Goal: Use online tool/utility

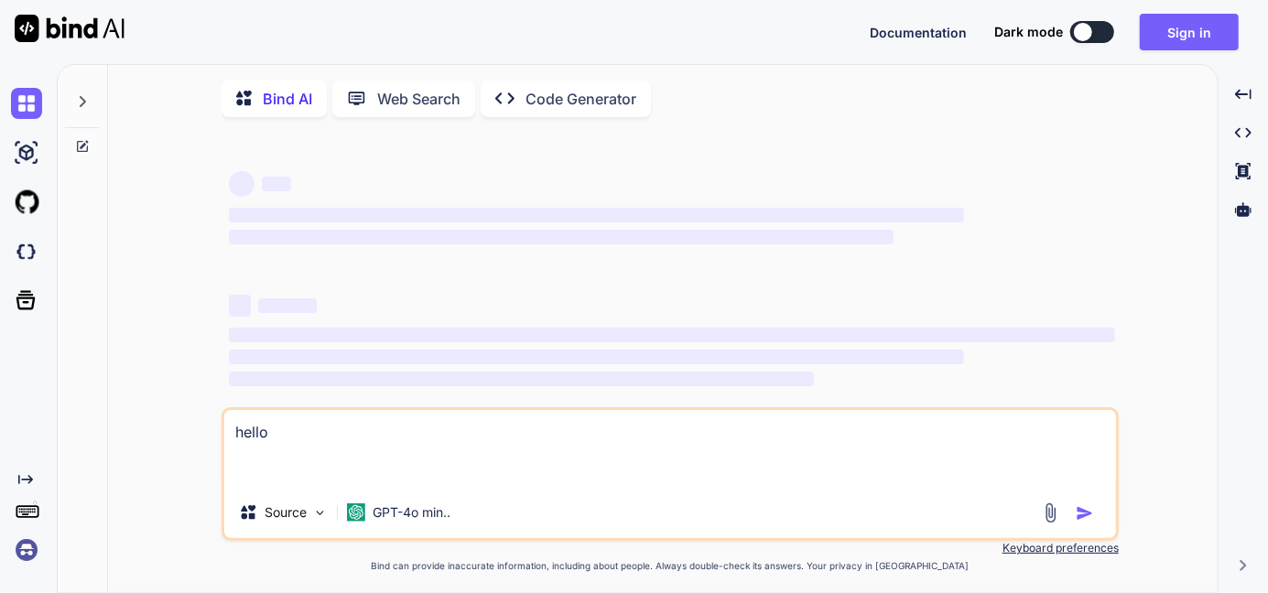
type textarea "x"
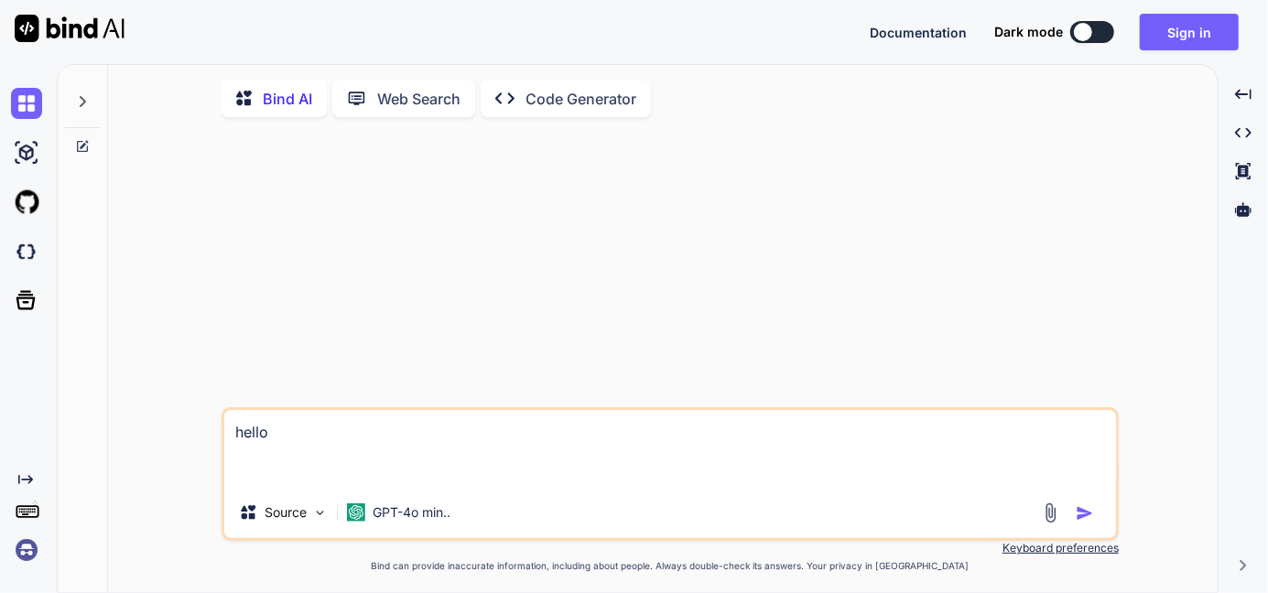
click at [253, 471] on textarea "hello" at bounding box center [670, 448] width 892 height 77
drag, startPoint x: 271, startPoint y: 445, endPoint x: 216, endPoint y: 444, distance: 54.9
click at [216, 444] on div "hello Source GPT-4o min.. Created with Bind Always check its answers. Privacy i…" at bounding box center [670, 363] width 1095 height 463
type textarea "x"
type textarea "def headers2 = [ "Sr. No.", "Product Name", "Billing Frequency", "Rate Card (IN…"
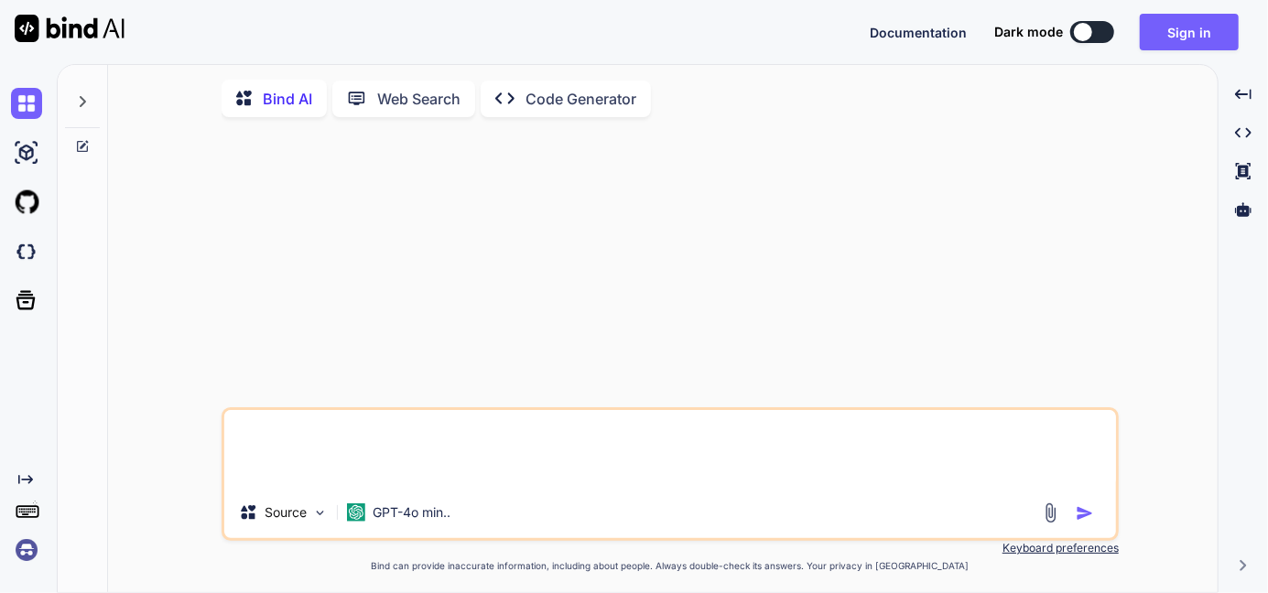
type textarea "x"
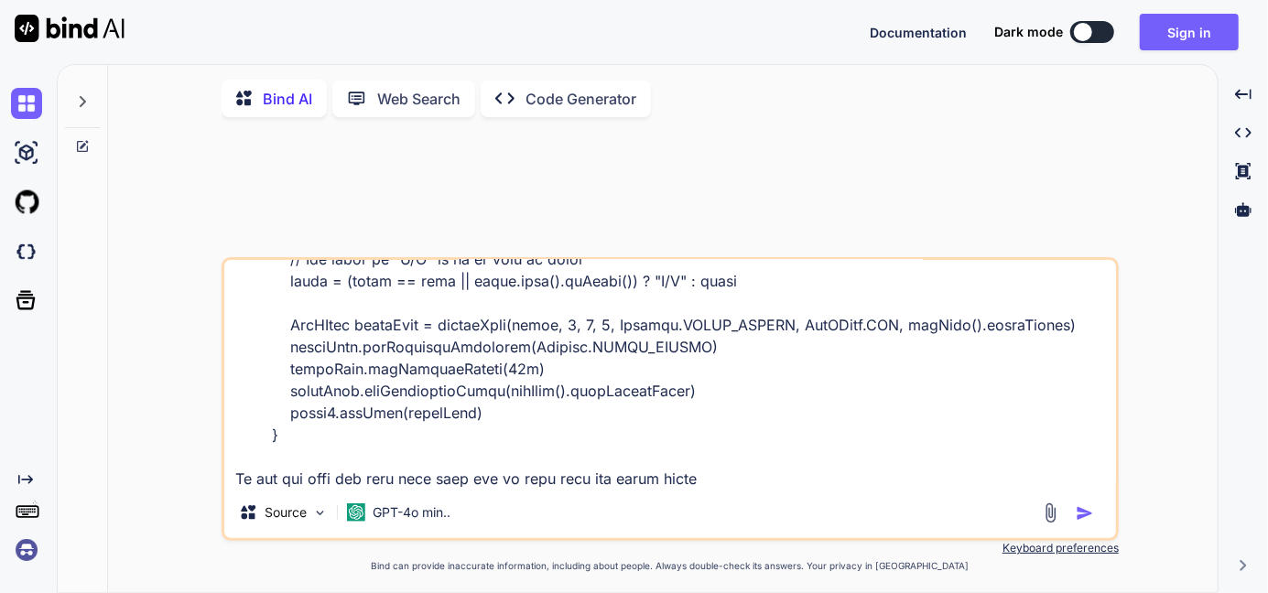
type textarea "def headers2 = [ "Sr. No.", "Product Name", "Billing Frequency", "Rate Card (IN…"
click at [1096, 523] on button "button" at bounding box center [1089, 513] width 26 height 18
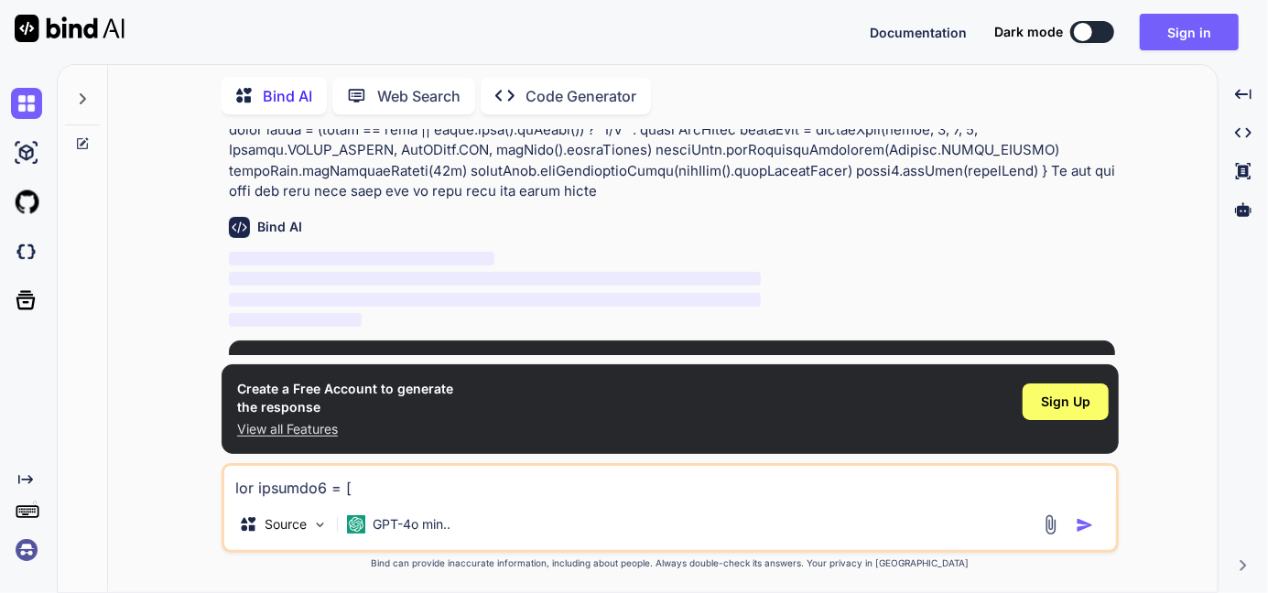
scroll to position [361, 0]
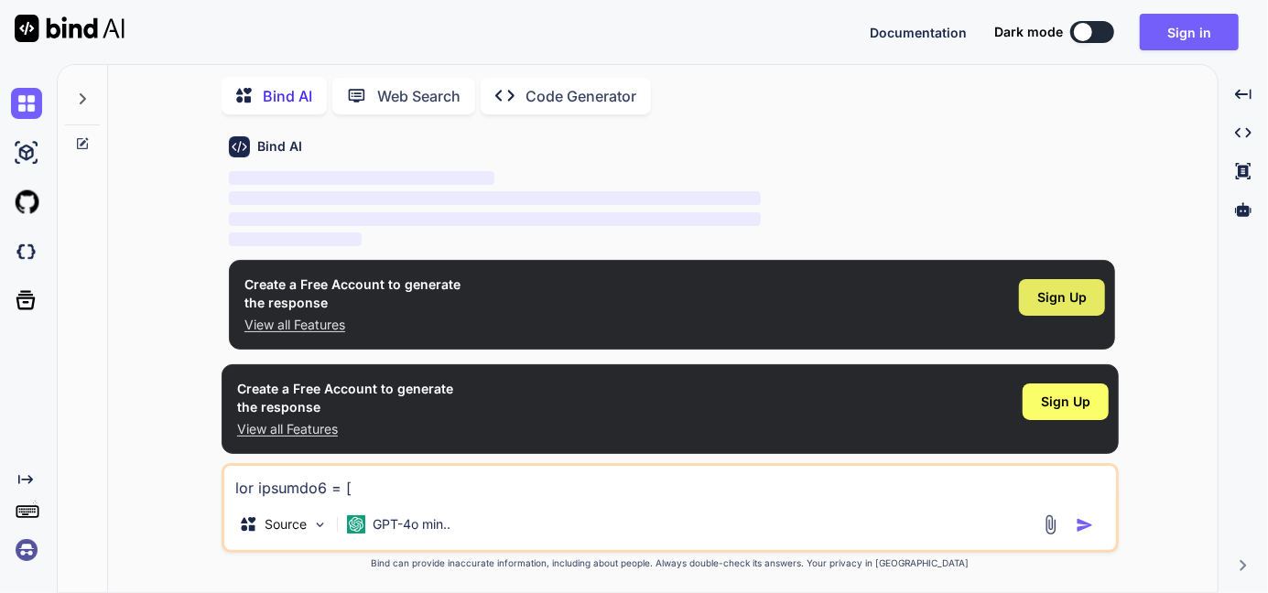
click at [1063, 291] on span "Sign Up" at bounding box center [1061, 297] width 49 height 18
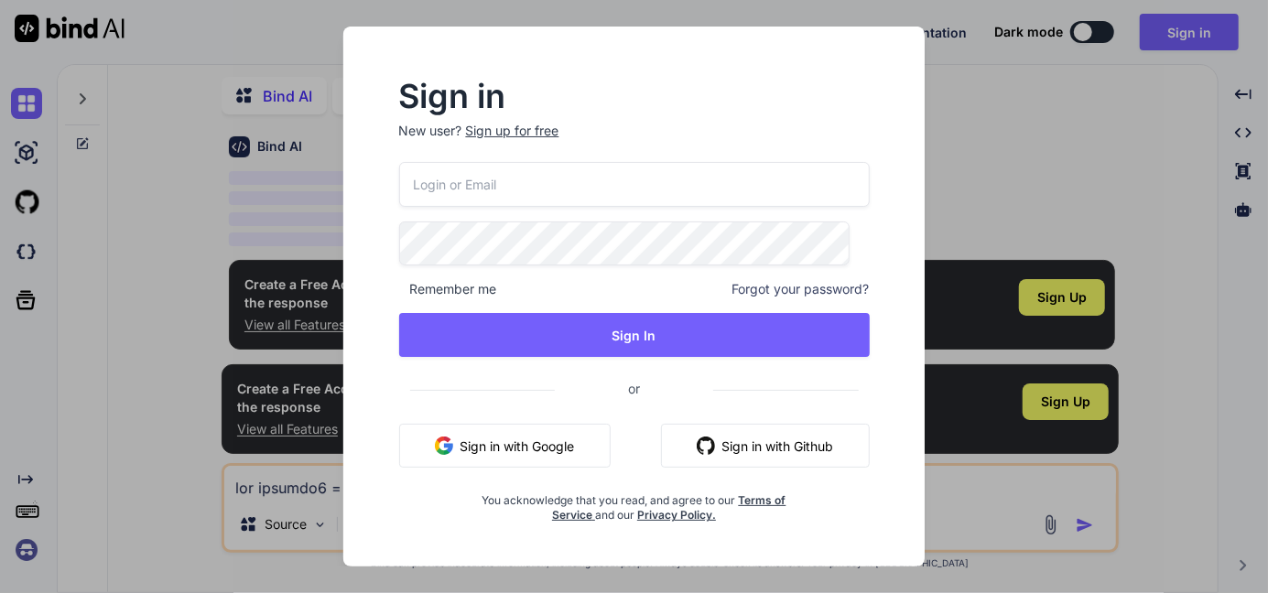
click at [536, 186] on input "email" at bounding box center [634, 184] width 471 height 45
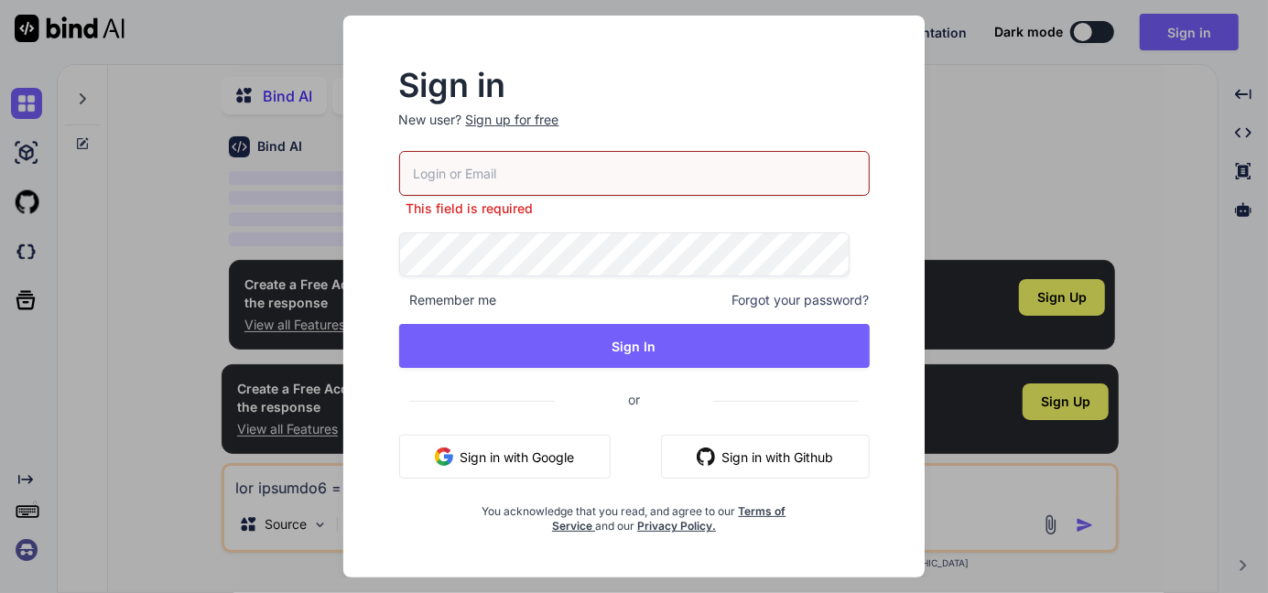
click at [948, 116] on div "Sign in New user? Sign up for free This field is required Remember me Forgot yo…" at bounding box center [634, 297] width 634 height 563
click at [1002, 74] on div "Sign in New user? Sign up for free This field is required Remember me Forgot yo…" at bounding box center [634, 296] width 1268 height 593
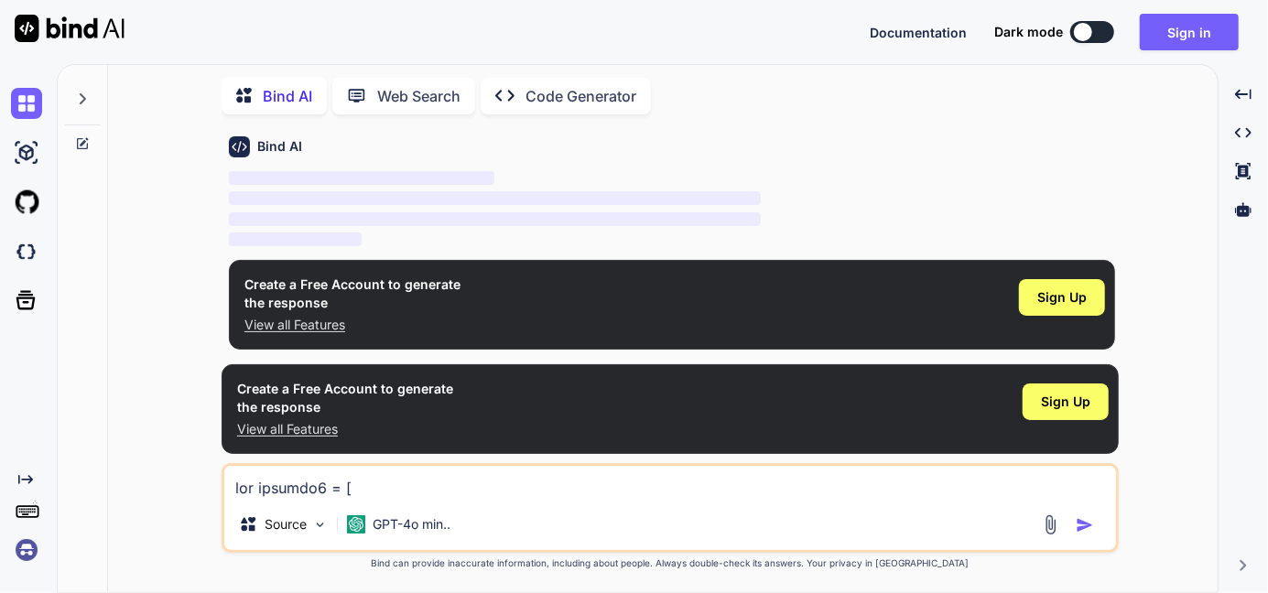
scroll to position [285, 0]
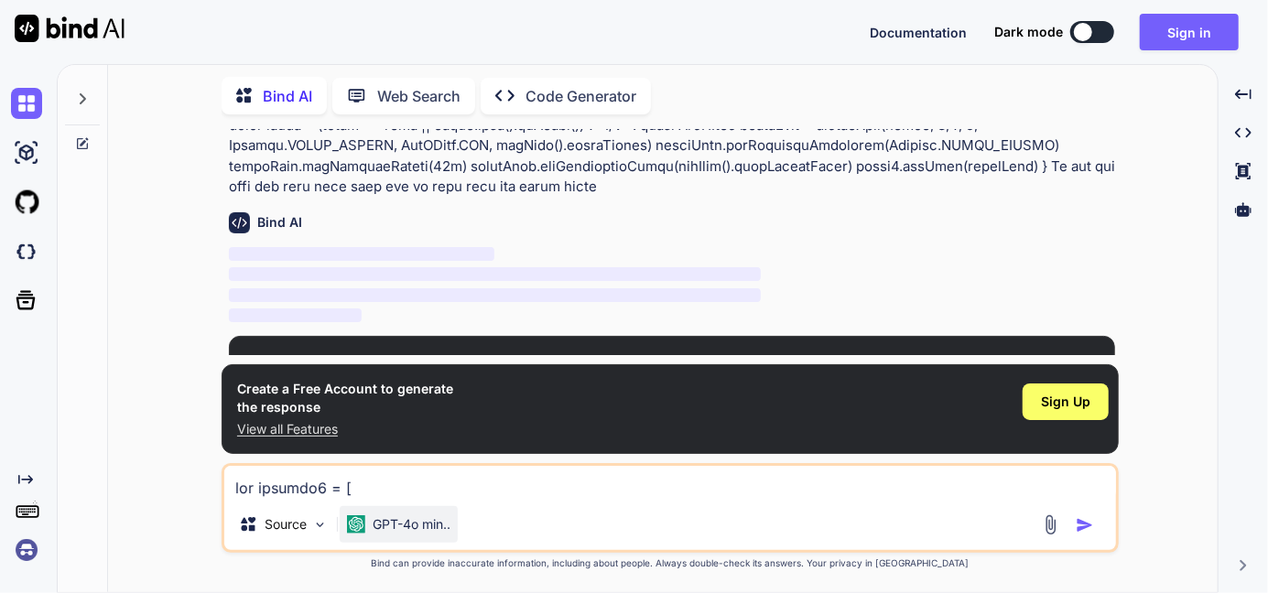
click at [367, 528] on div "GPT-4o min.." at bounding box center [398, 524] width 103 height 18
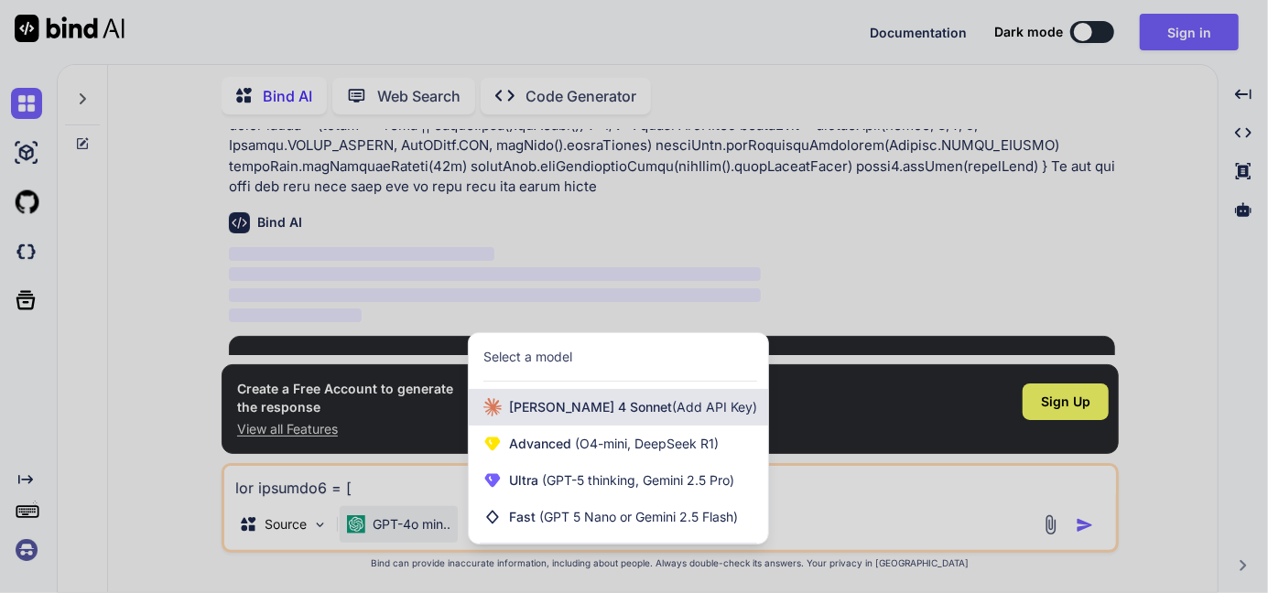
click at [563, 411] on span "[PERSON_NAME] 4 Sonnet (Add API Key)" at bounding box center [633, 407] width 248 height 18
type textarea "x"
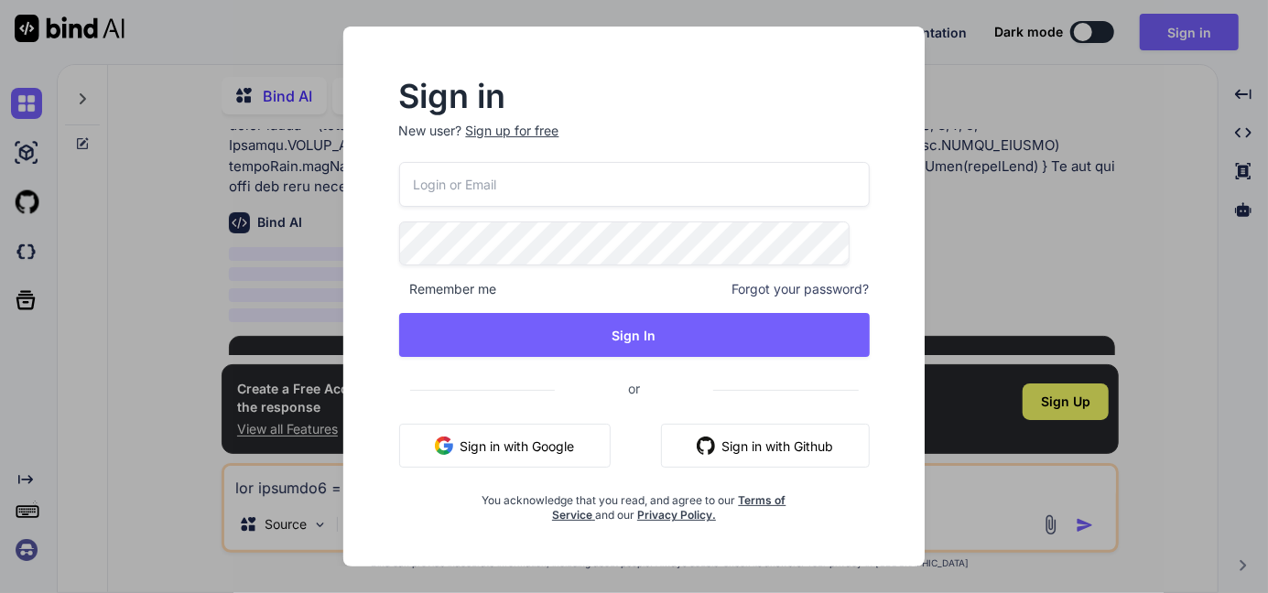
click at [948, 183] on div "Sign in New user? Sign up for free Remember me Forgot your password? Sign In or…" at bounding box center [634, 297] width 634 height 541
